Goal: Task Accomplishment & Management: Complete application form

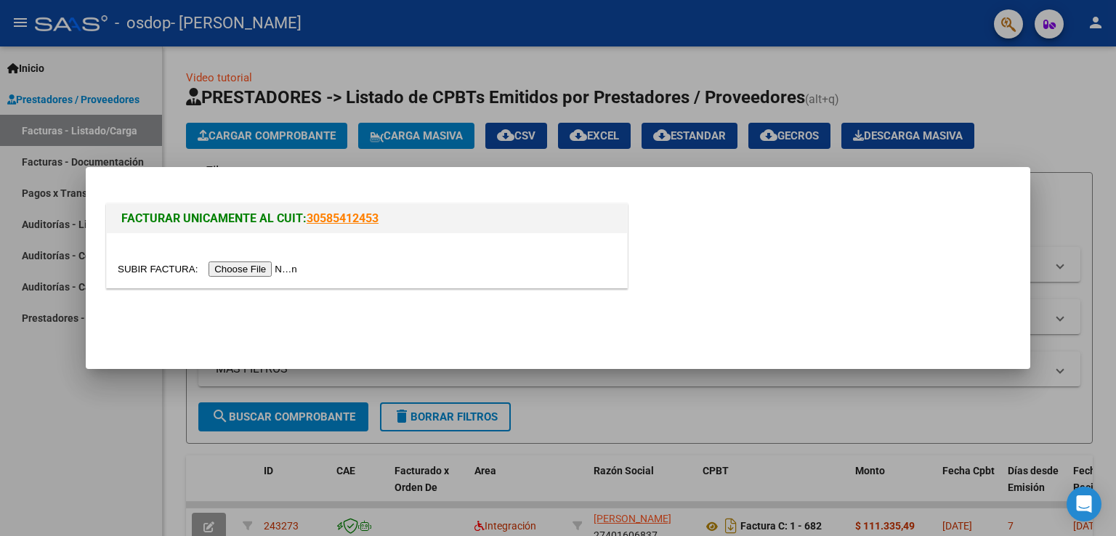
click at [312, 160] on div at bounding box center [558, 268] width 1116 height 536
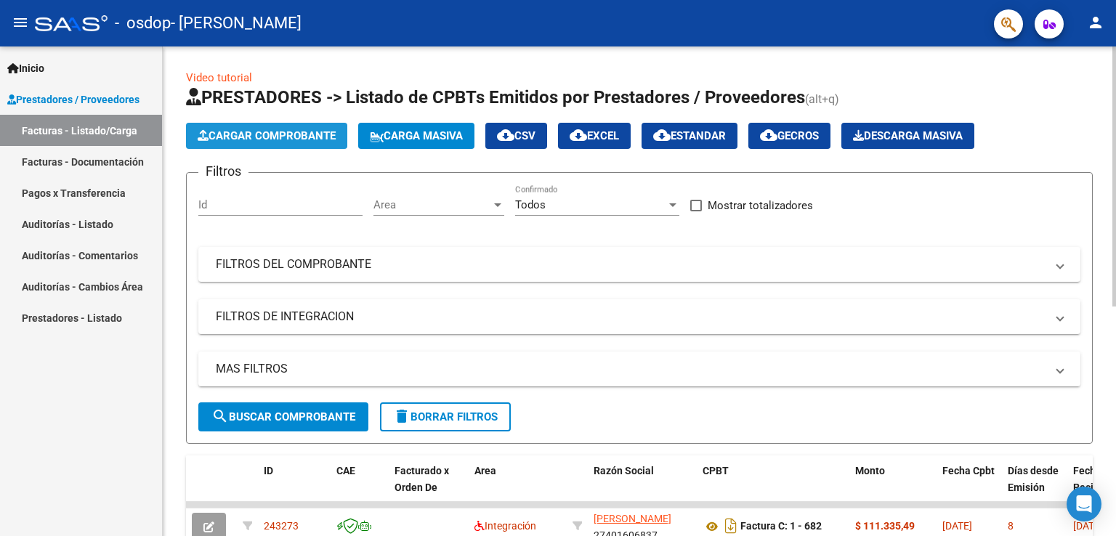
click at [261, 129] on span "Cargar Comprobante" at bounding box center [267, 135] width 138 height 13
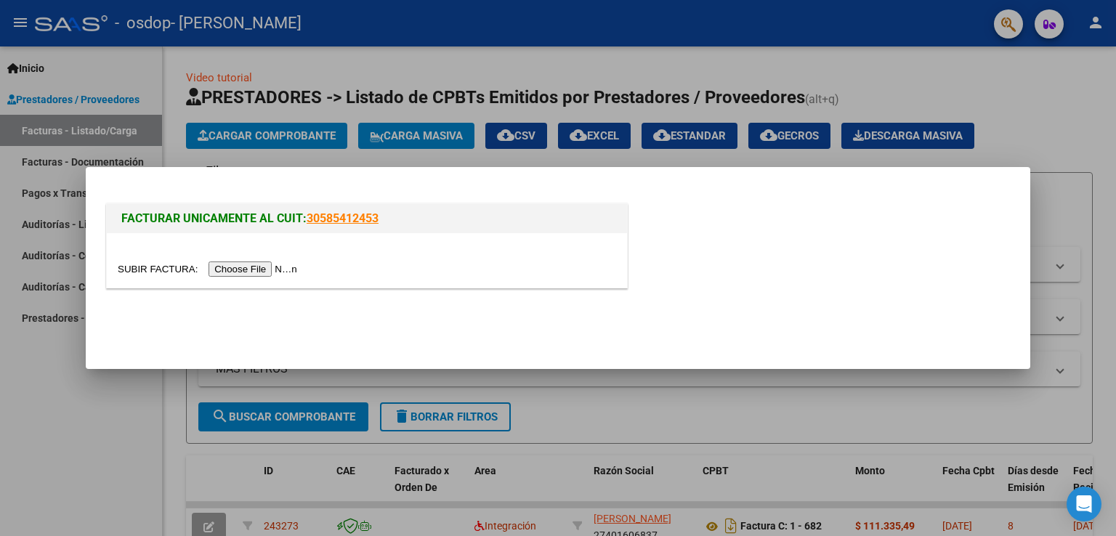
click at [244, 266] on input "file" at bounding box center [210, 268] width 184 height 15
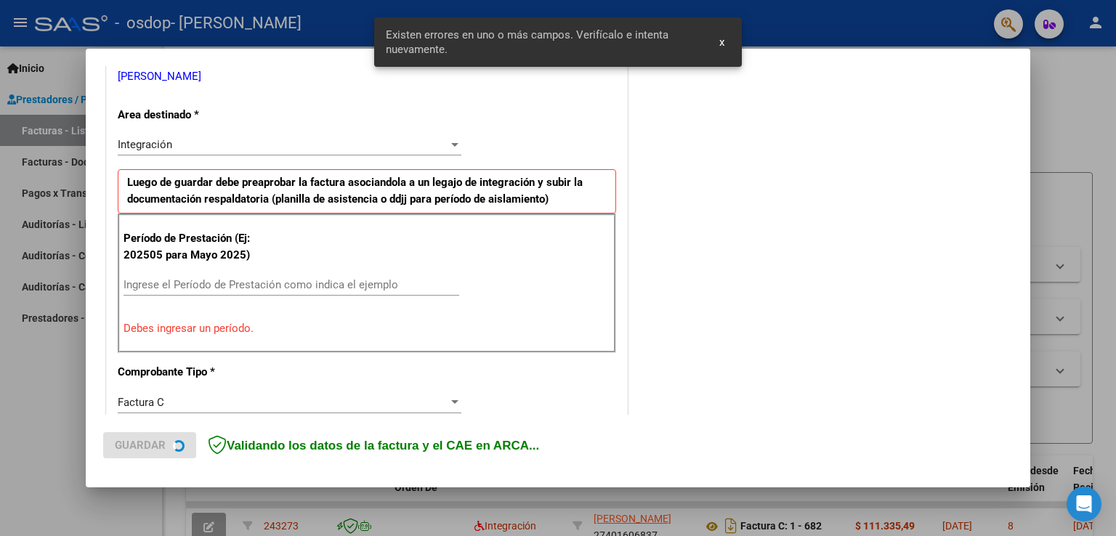
scroll to position [330, 0]
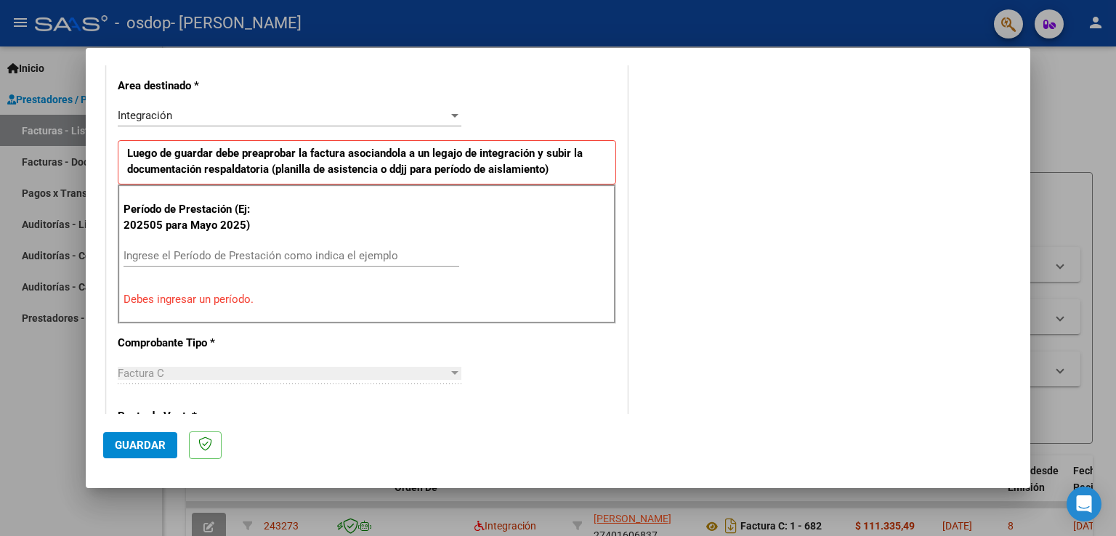
click at [190, 250] on input "Ingrese el Período de Prestación como indica el ejemplo" at bounding box center [291, 255] width 336 height 13
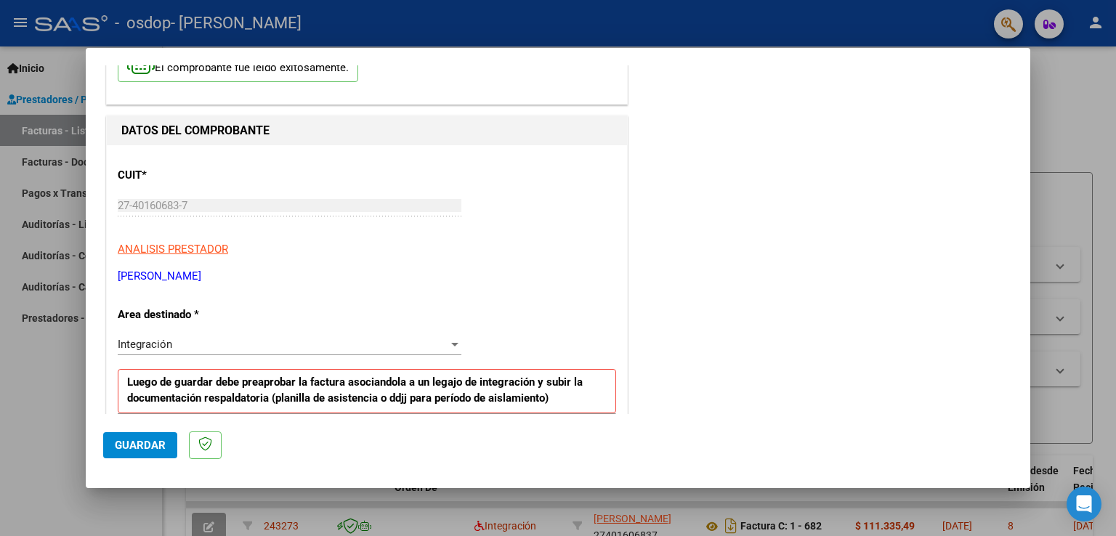
scroll to position [0, 0]
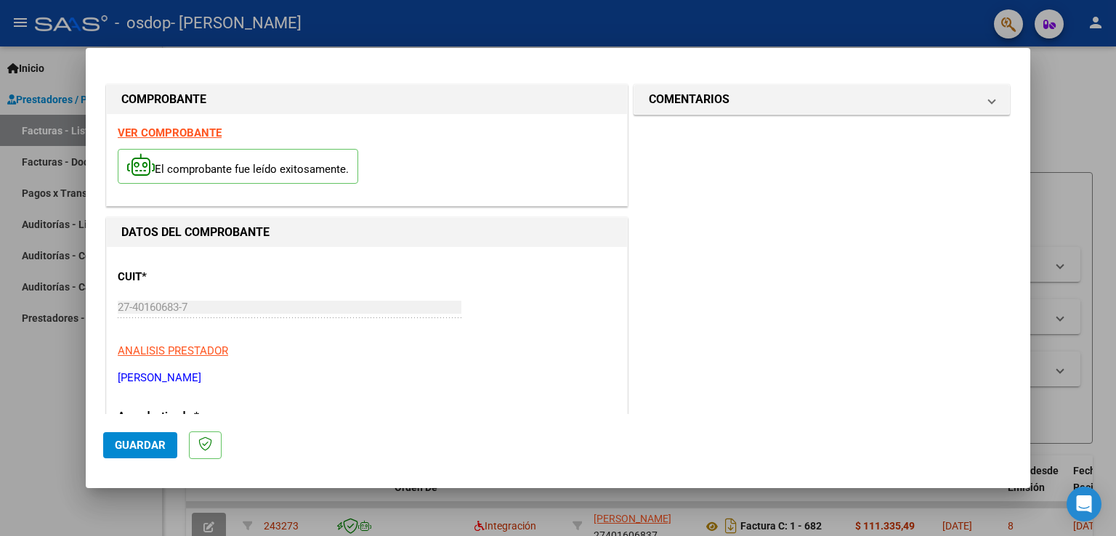
type input "202509"
click at [137, 444] on span "Guardar" at bounding box center [140, 445] width 51 height 13
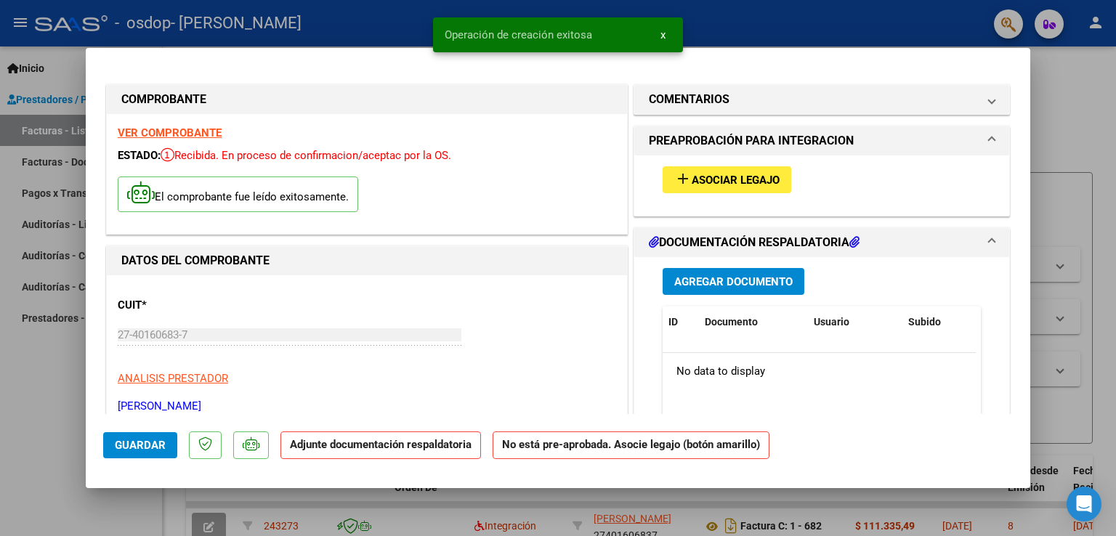
click at [755, 181] on span "Asociar Legajo" at bounding box center [735, 180] width 88 height 13
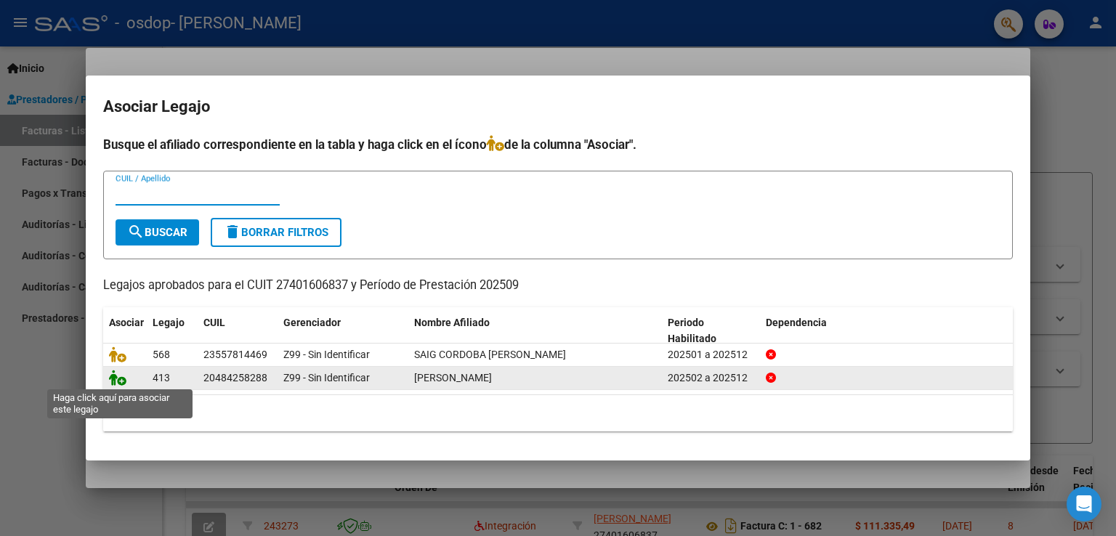
click at [119, 384] on icon at bounding box center [117, 378] width 17 height 16
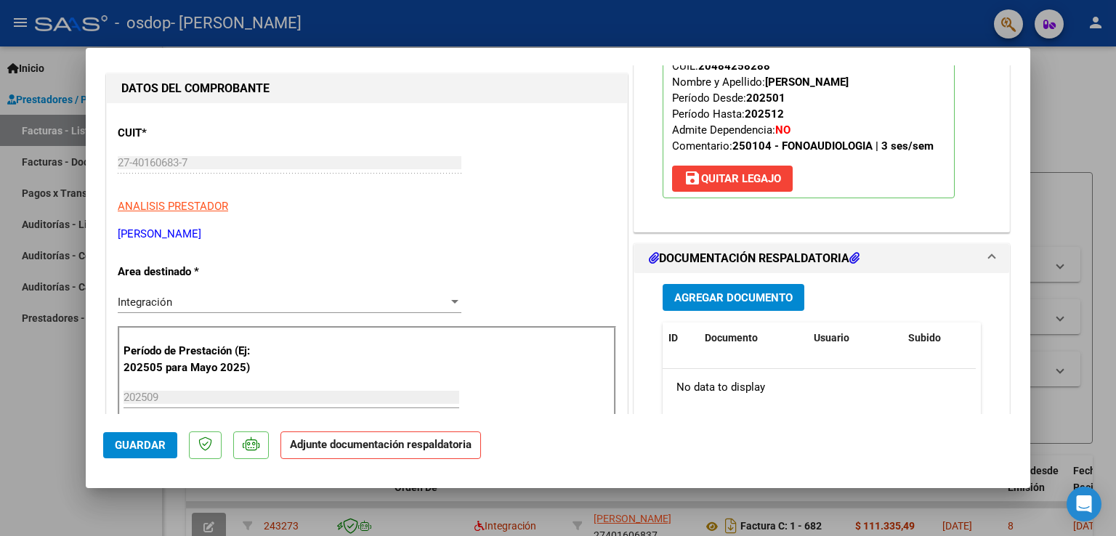
scroll to position [323, 0]
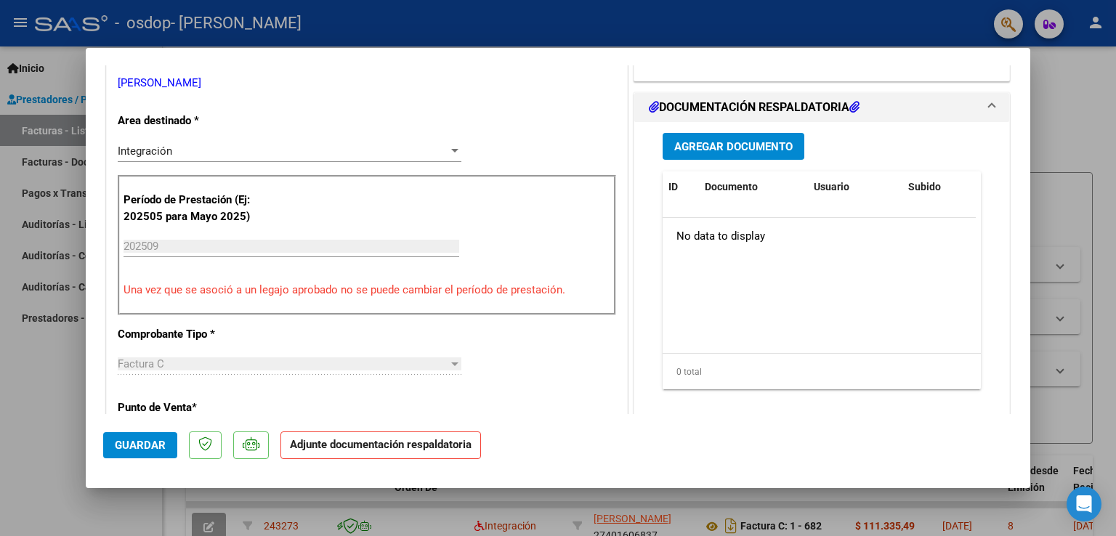
click at [731, 144] on span "Agregar Documento" at bounding box center [733, 146] width 118 height 13
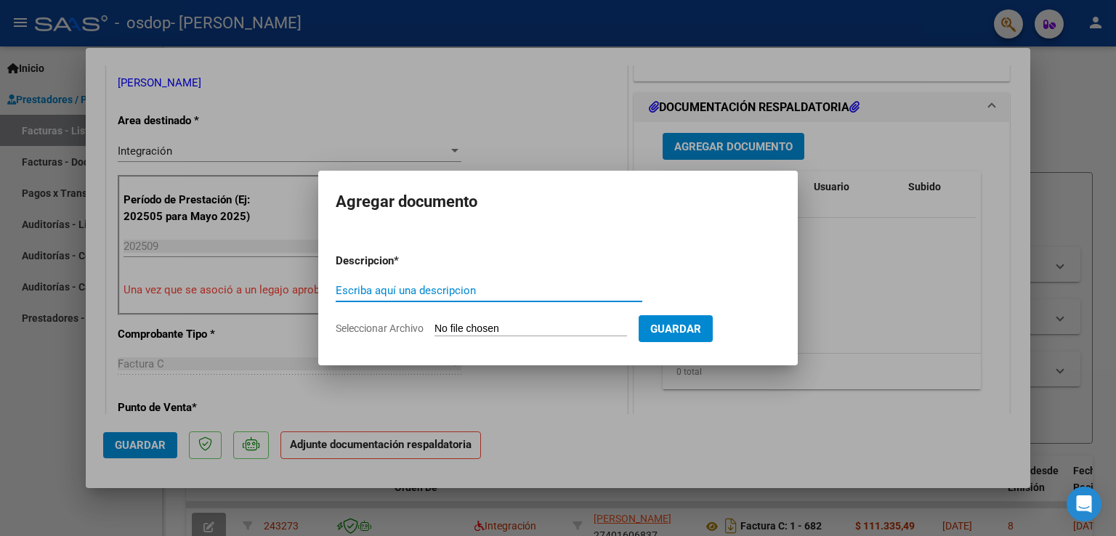
click at [436, 294] on input "Escriba aquí una descripcion" at bounding box center [489, 290] width 307 height 13
type input "Planilla de asistencia"
click at [552, 328] on input "Seleccionar Archivo" at bounding box center [530, 329] width 192 height 14
type input "C:\fakepath\Planilla Samuel sept25.pdf"
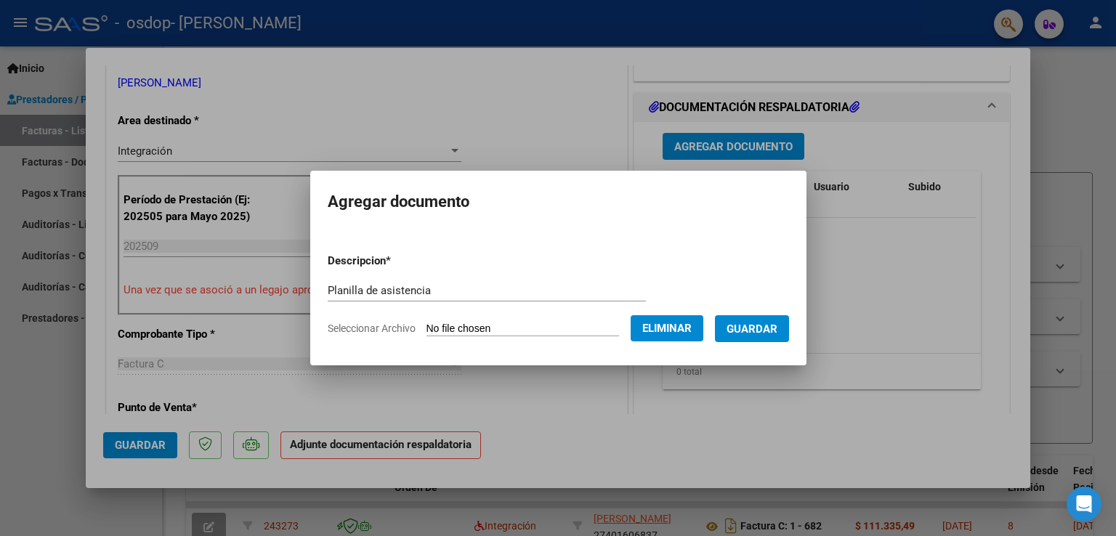
click at [764, 326] on span "Guardar" at bounding box center [751, 328] width 51 height 13
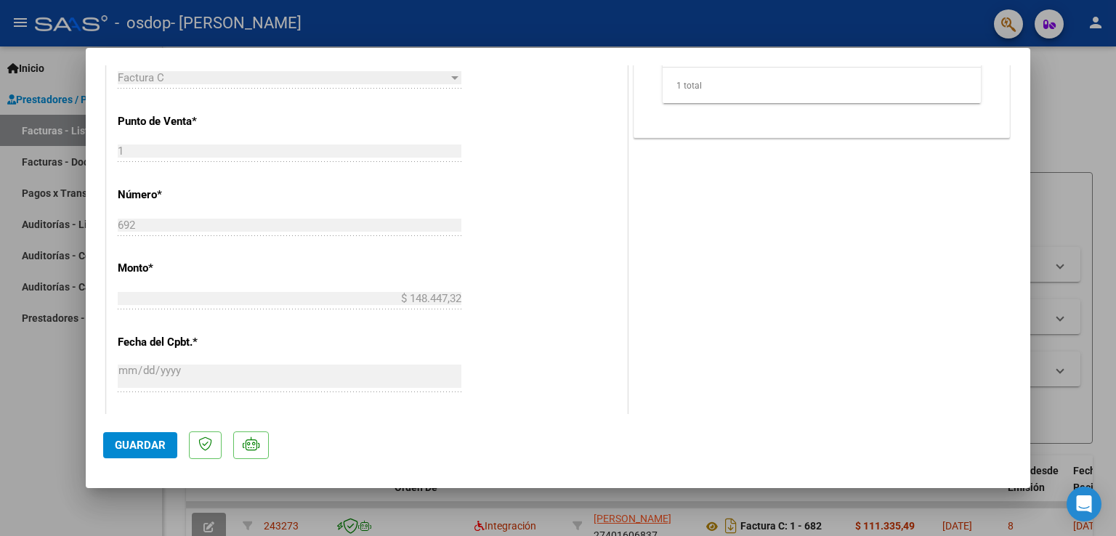
scroll to position [626, 0]
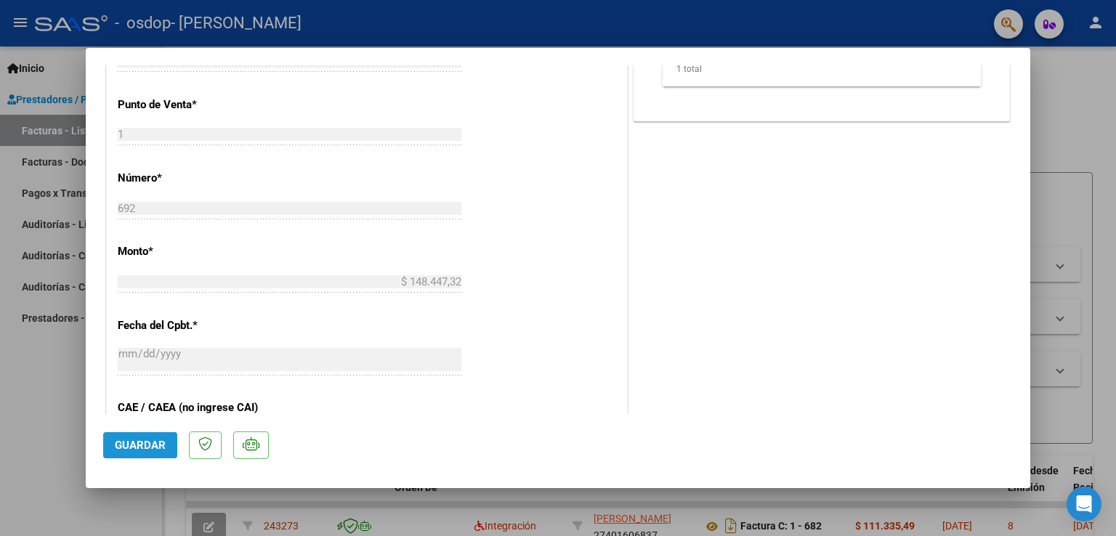
click at [155, 453] on button "Guardar" at bounding box center [140, 445] width 74 height 26
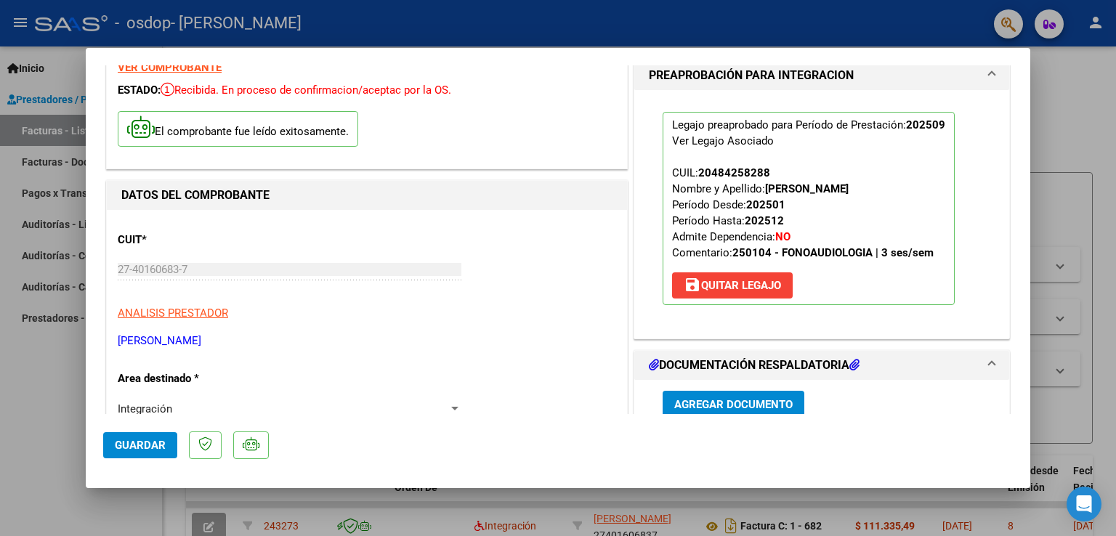
scroll to position [0, 0]
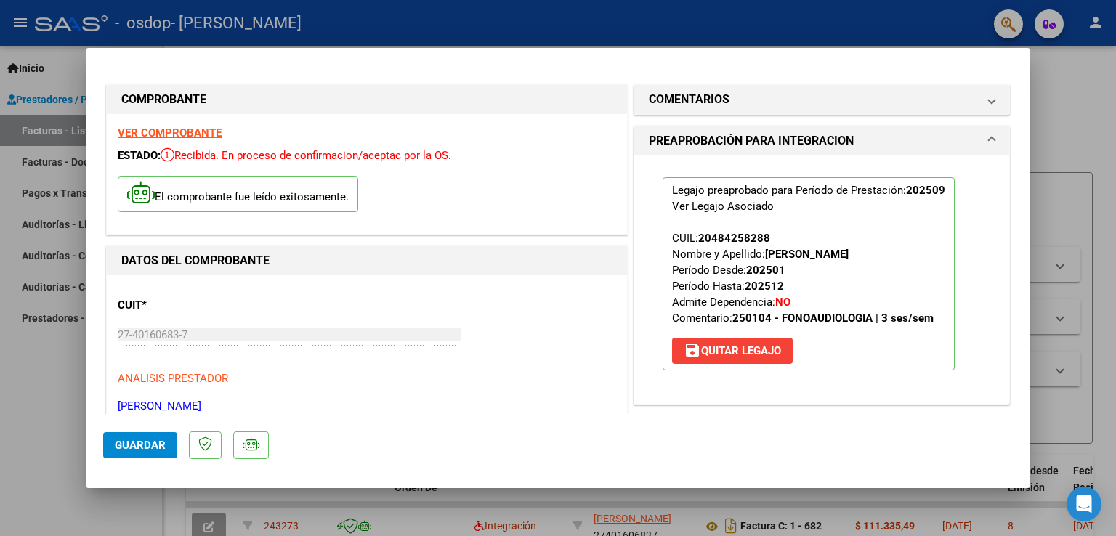
click at [17, 163] on div at bounding box center [558, 268] width 1116 height 536
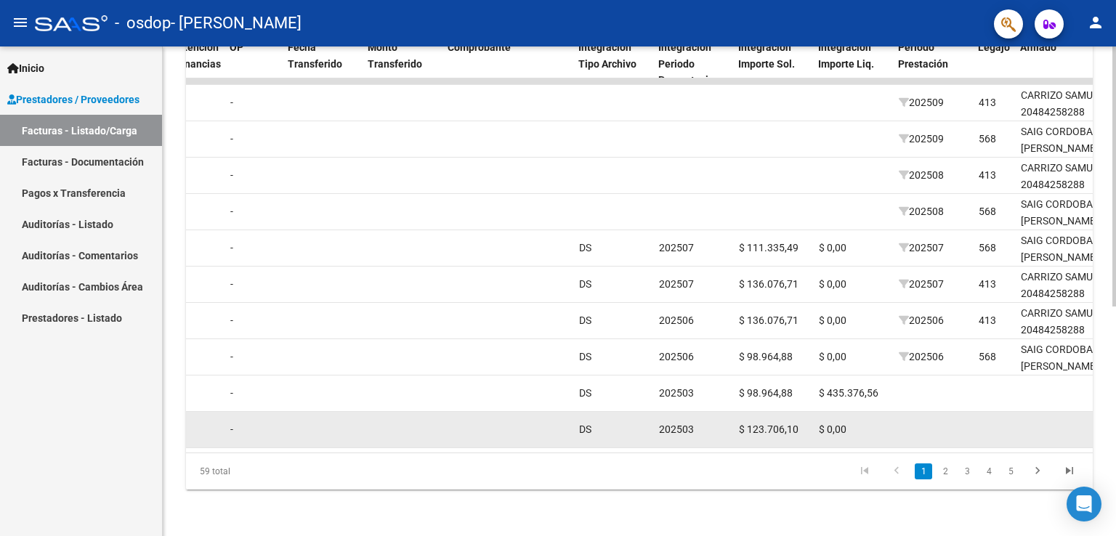
scroll to position [0, 1179]
